Goal: Information Seeking & Learning: Learn about a topic

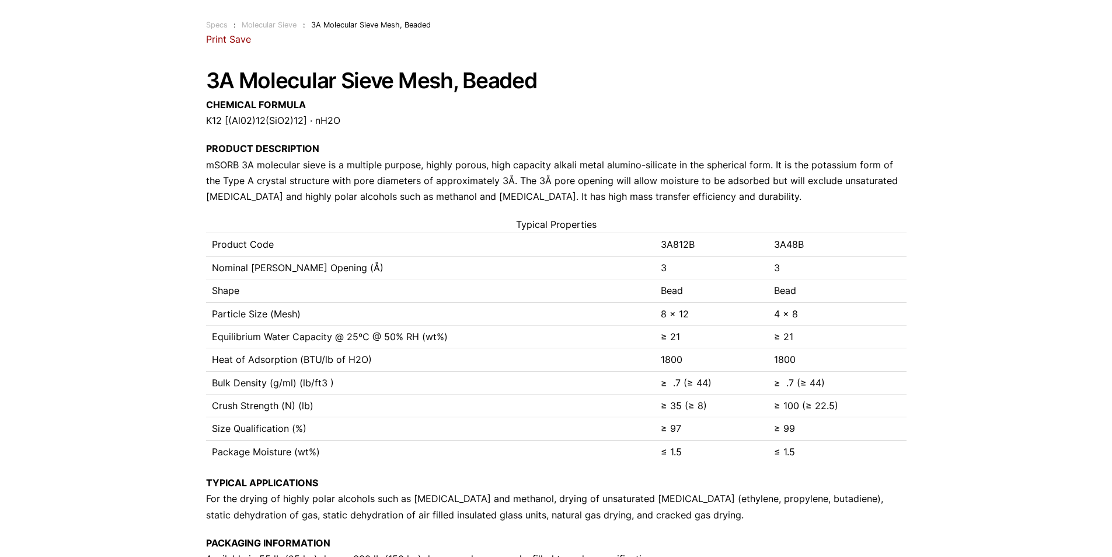
scroll to position [98, 0]
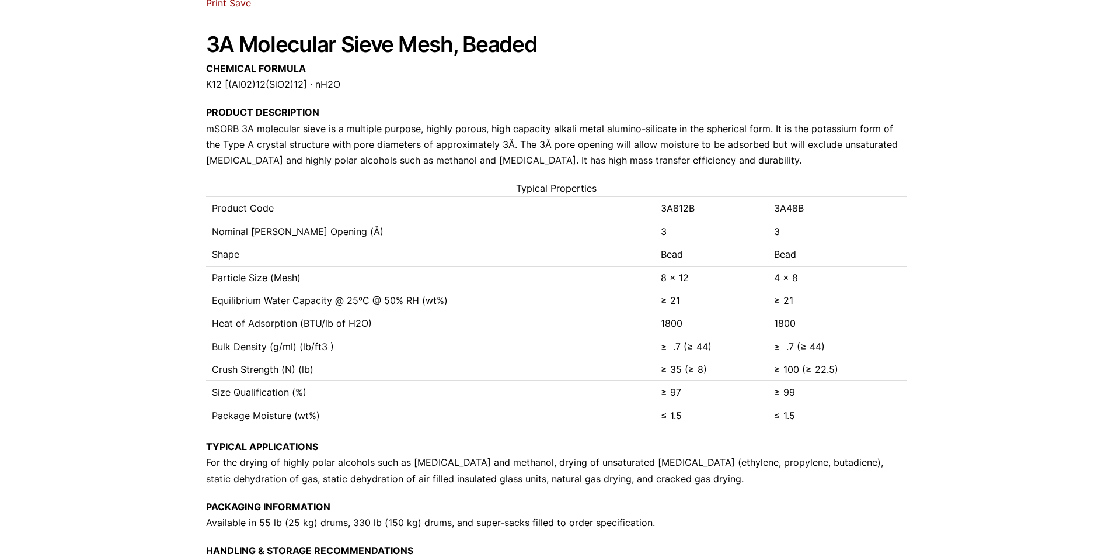
scroll to position [98, 0]
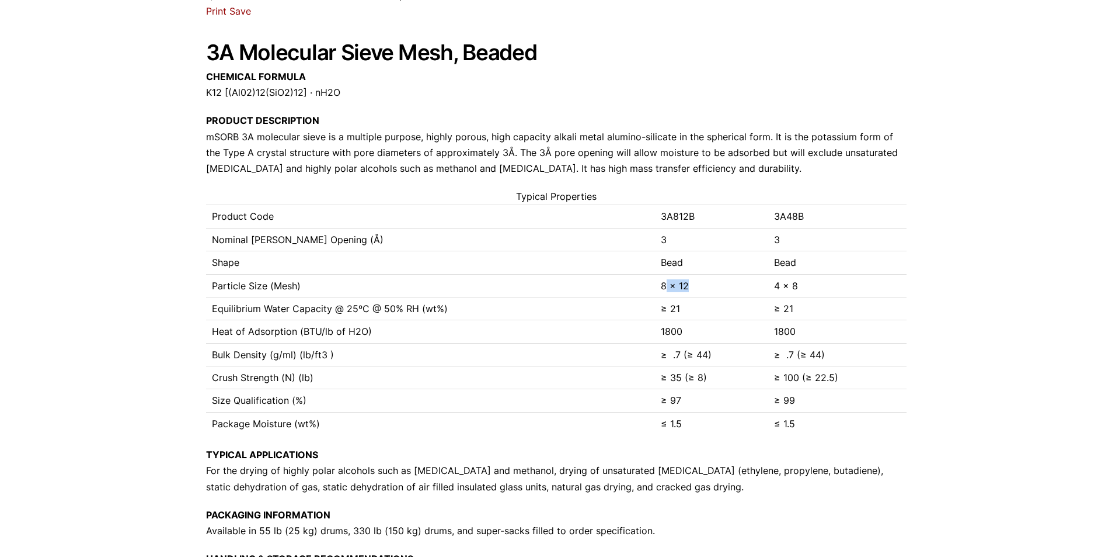
drag, startPoint x: 696, startPoint y: 287, endPoint x: 690, endPoint y: 286, distance: 6.0
click at [666, 287] on td "8 x 12" at bounding box center [711, 285] width 113 height 23
drag, startPoint x: 805, startPoint y: 288, endPoint x: 653, endPoint y: 285, distance: 152.4
click at [653, 285] on tr "Particle Size (Mesh) 8 x 12 4 x 8" at bounding box center [556, 285] width 701 height 23
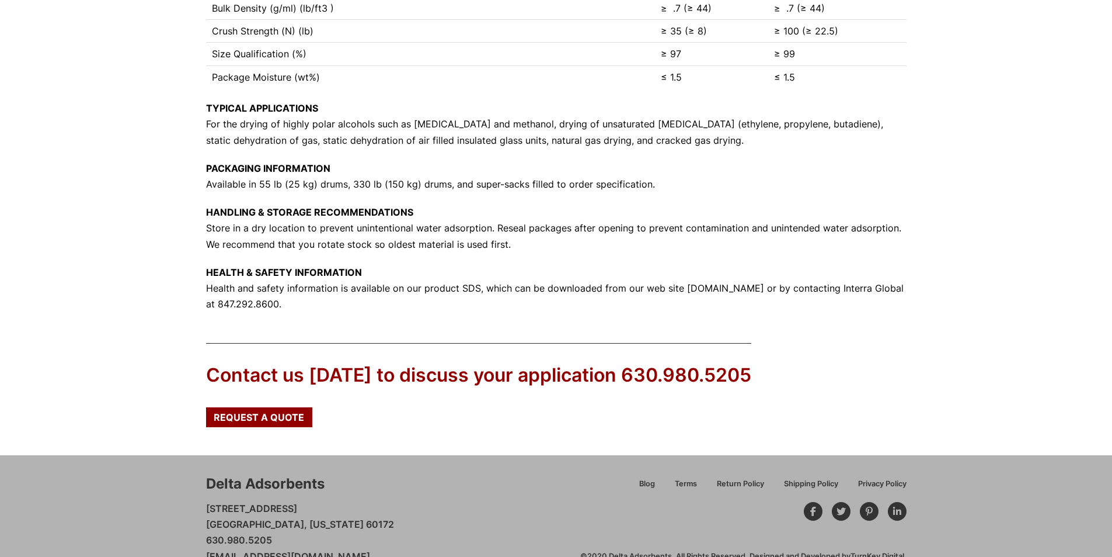
scroll to position [470, 0]
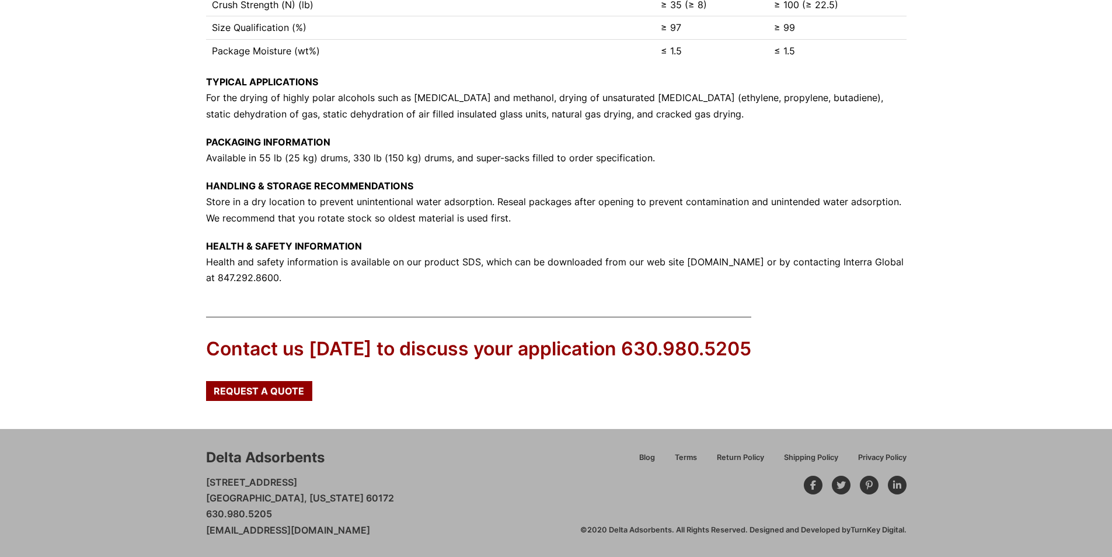
click at [506, 420] on div "Contact us today to discuss your application 630.980.5205 Request a Quote" at bounding box center [556, 363] width 1112 height 131
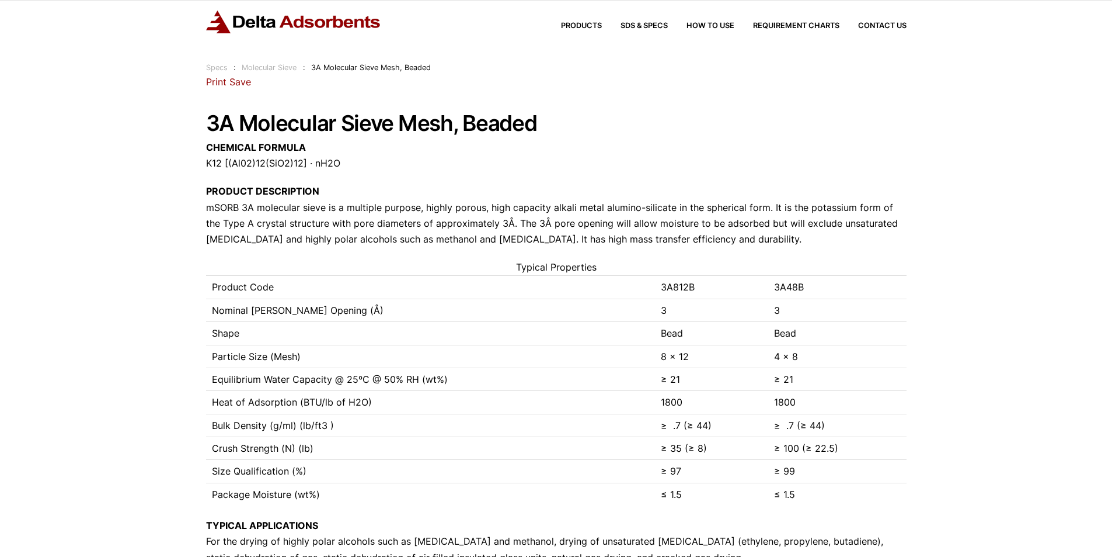
scroll to position [0, 0]
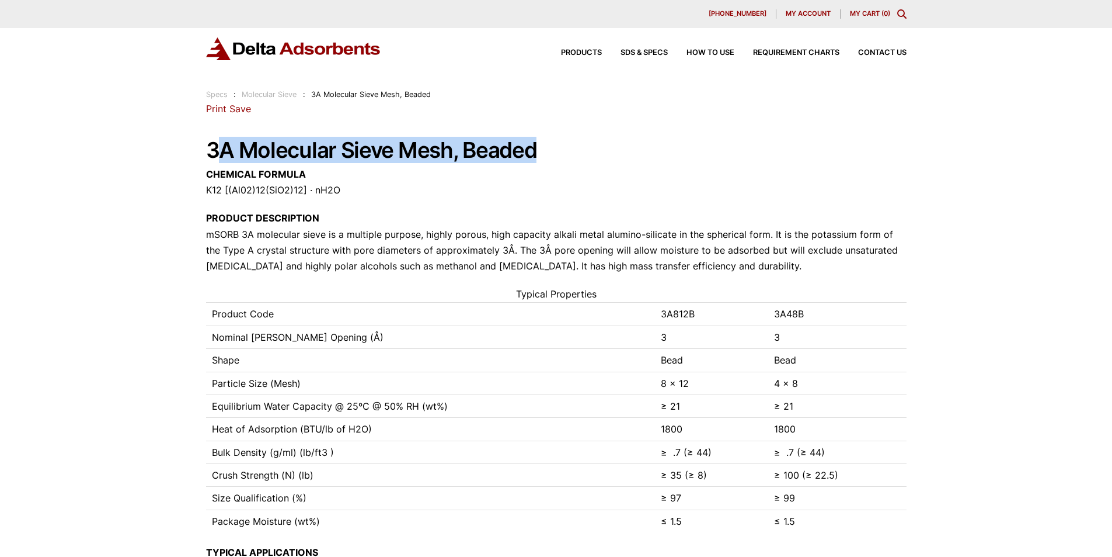
drag, startPoint x: 519, startPoint y: 147, endPoint x: 224, endPoint y: 147, distance: 294.9
click at [224, 147] on h1 "3A Molecular Sieve Mesh, Beaded" at bounding box center [556, 150] width 701 height 24
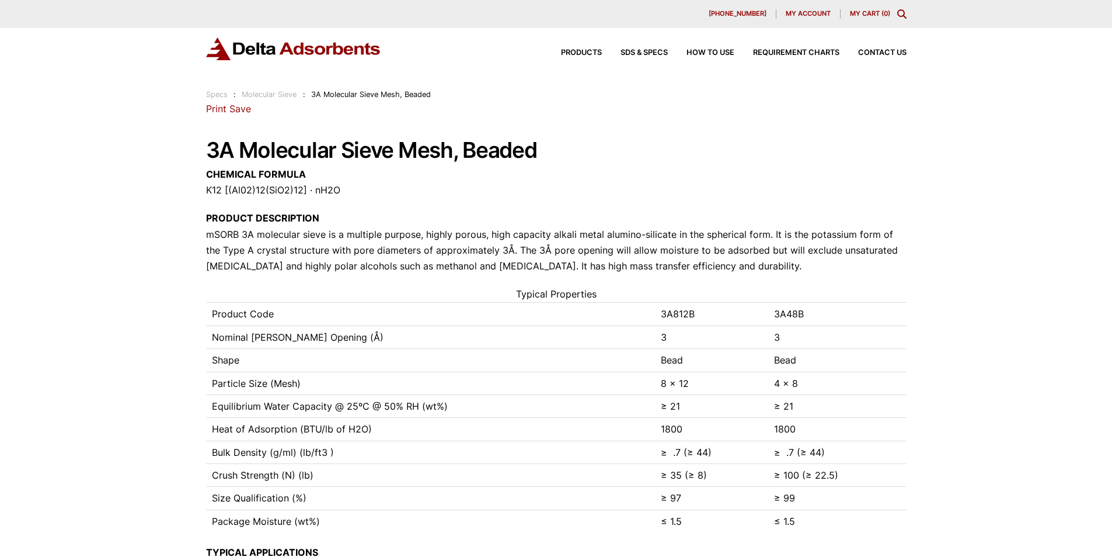
click at [449, 217] on p "PRODUCT DESCRIPTION mSORB 3A molecular sieve is a multiple purpose, highly poro…" at bounding box center [556, 242] width 701 height 64
click at [1048, 197] on div "Our website has detected that you are using an outdated browser that will preve…" at bounding box center [556, 513] width 1112 height 1027
